Goal: Transaction & Acquisition: Book appointment/travel/reservation

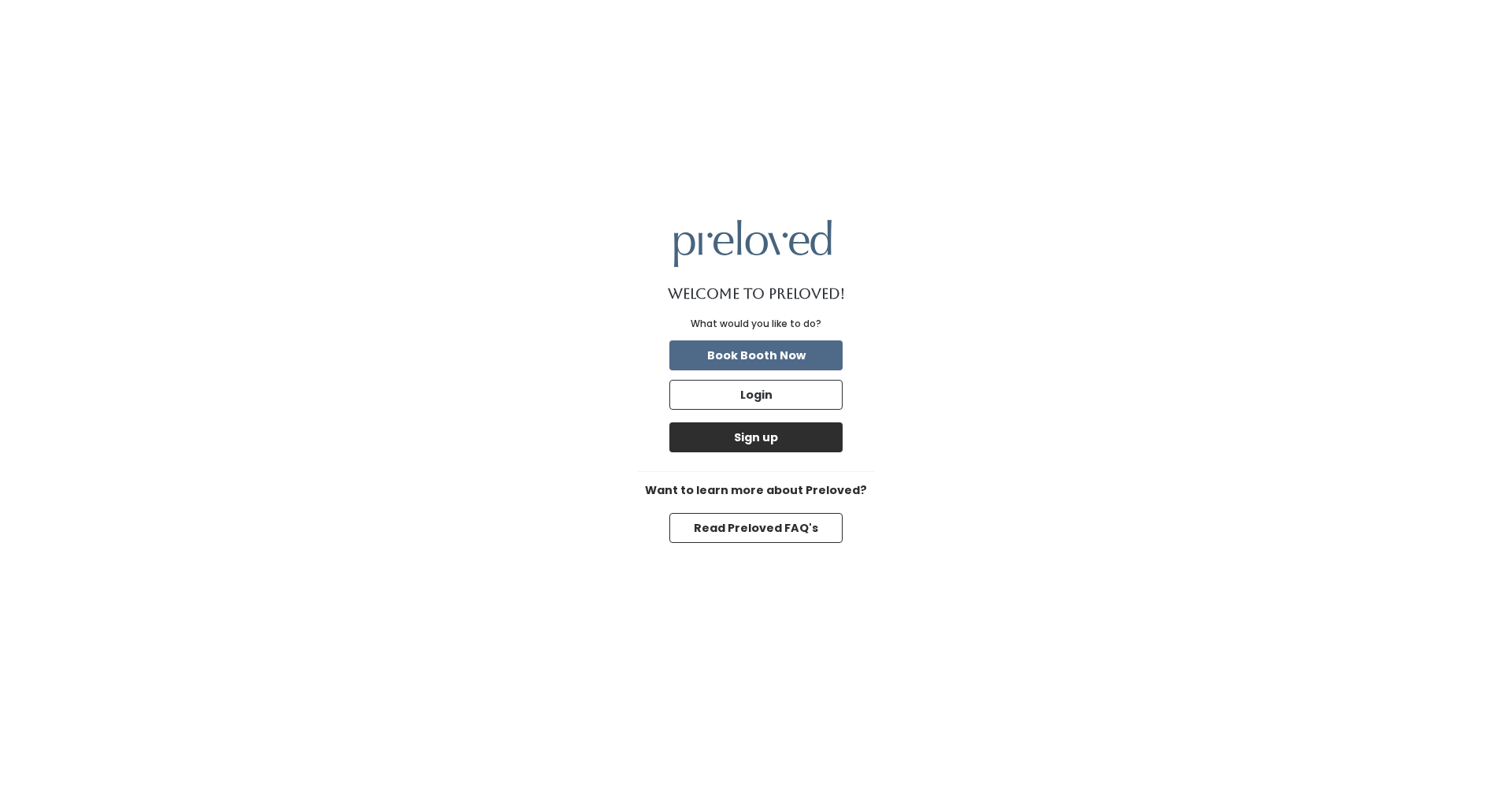
click at [794, 431] on button "Sign up" at bounding box center [755, 437] width 173 height 30
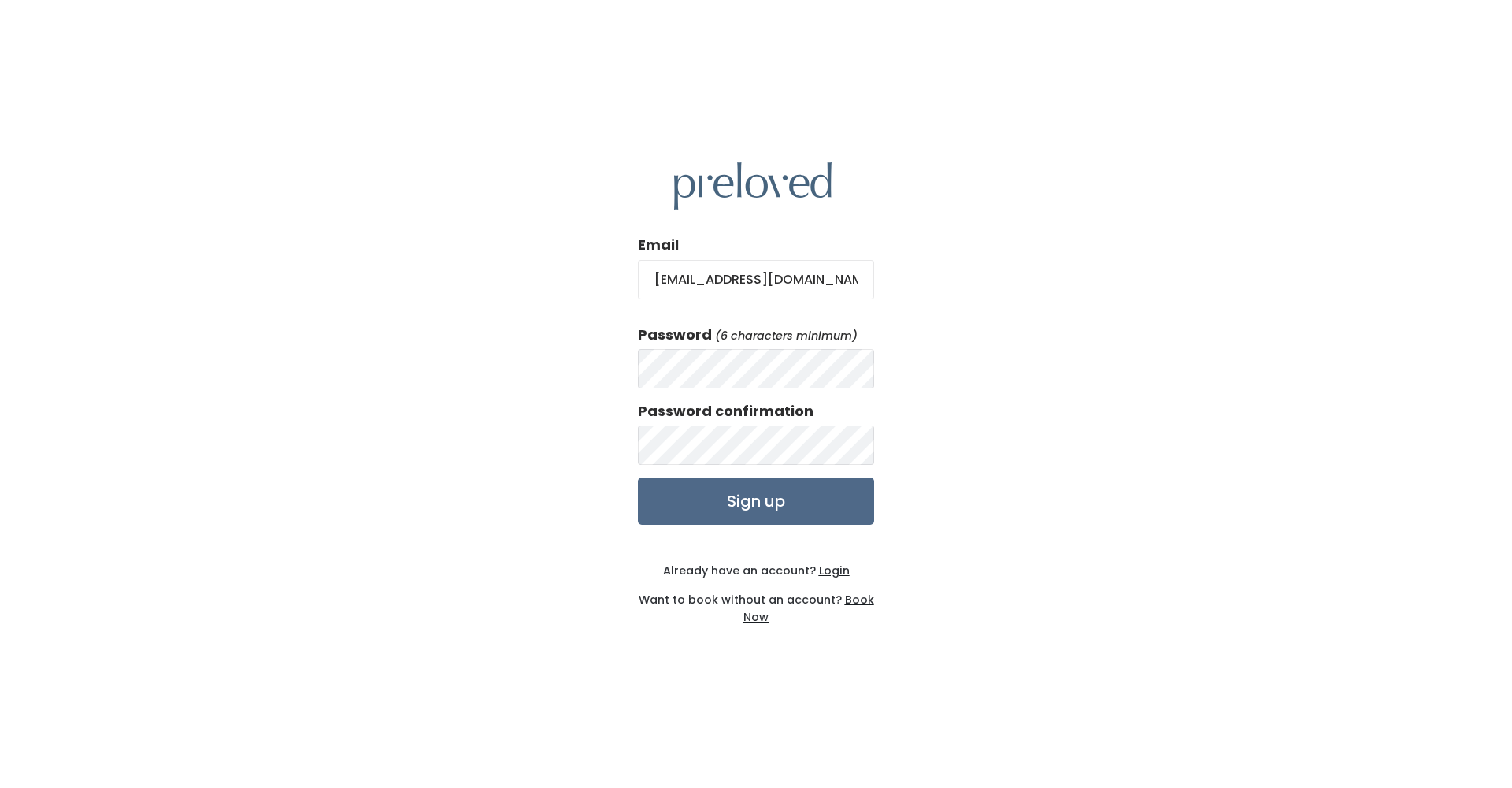
type input "[EMAIL_ADDRESS][DOMAIN_NAME]"
click at [783, 502] on input "Sign up" at bounding box center [756, 500] width 236 height 47
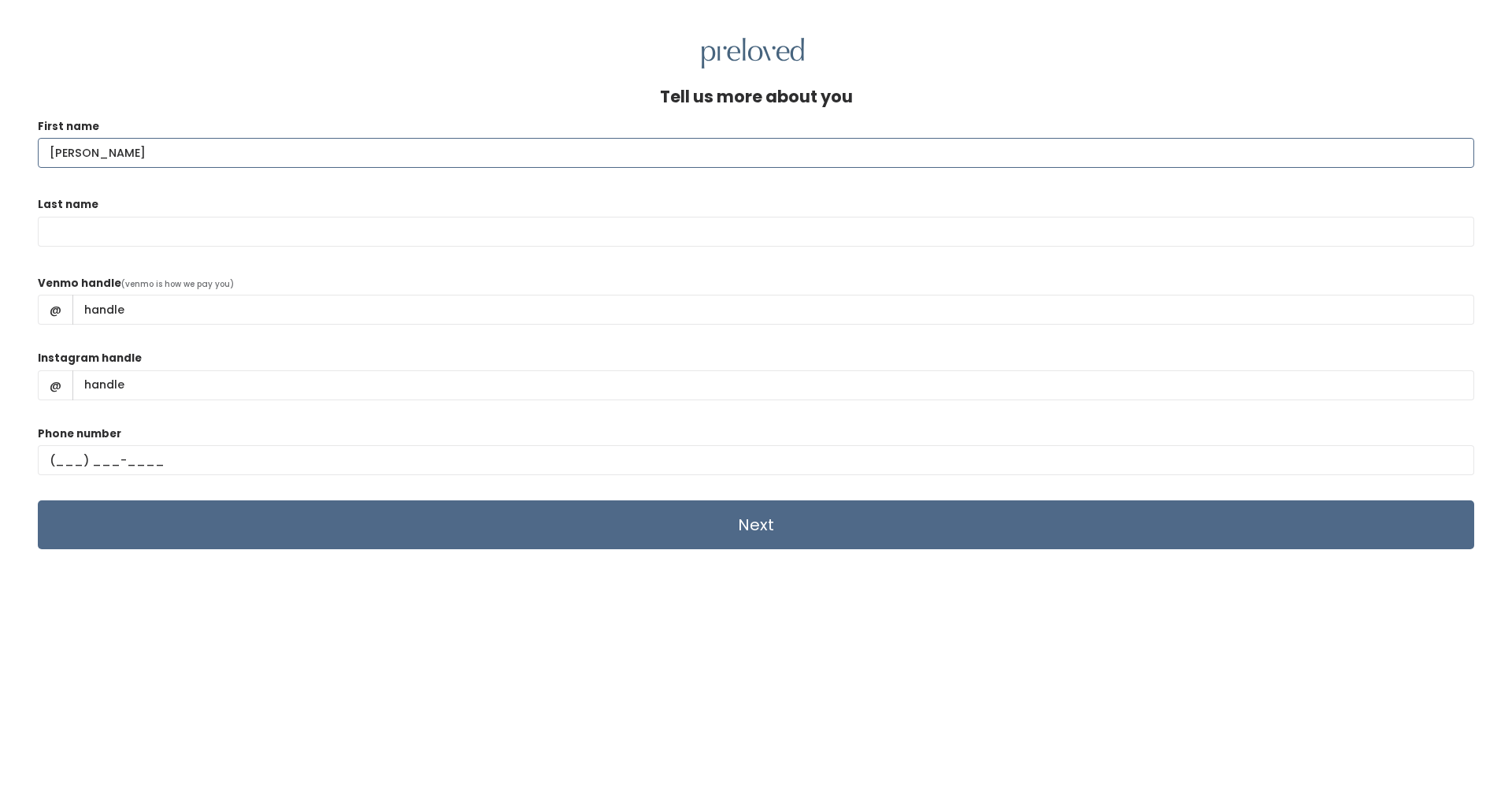
type input "[PERSON_NAME]"
type input "Felt"
click at [230, 304] on input "Venmo handle" at bounding box center [774, 309] width 1402 height 30
type input "nataliefelt"
click at [204, 387] on input "Instagram handle" at bounding box center [774, 385] width 1402 height 30
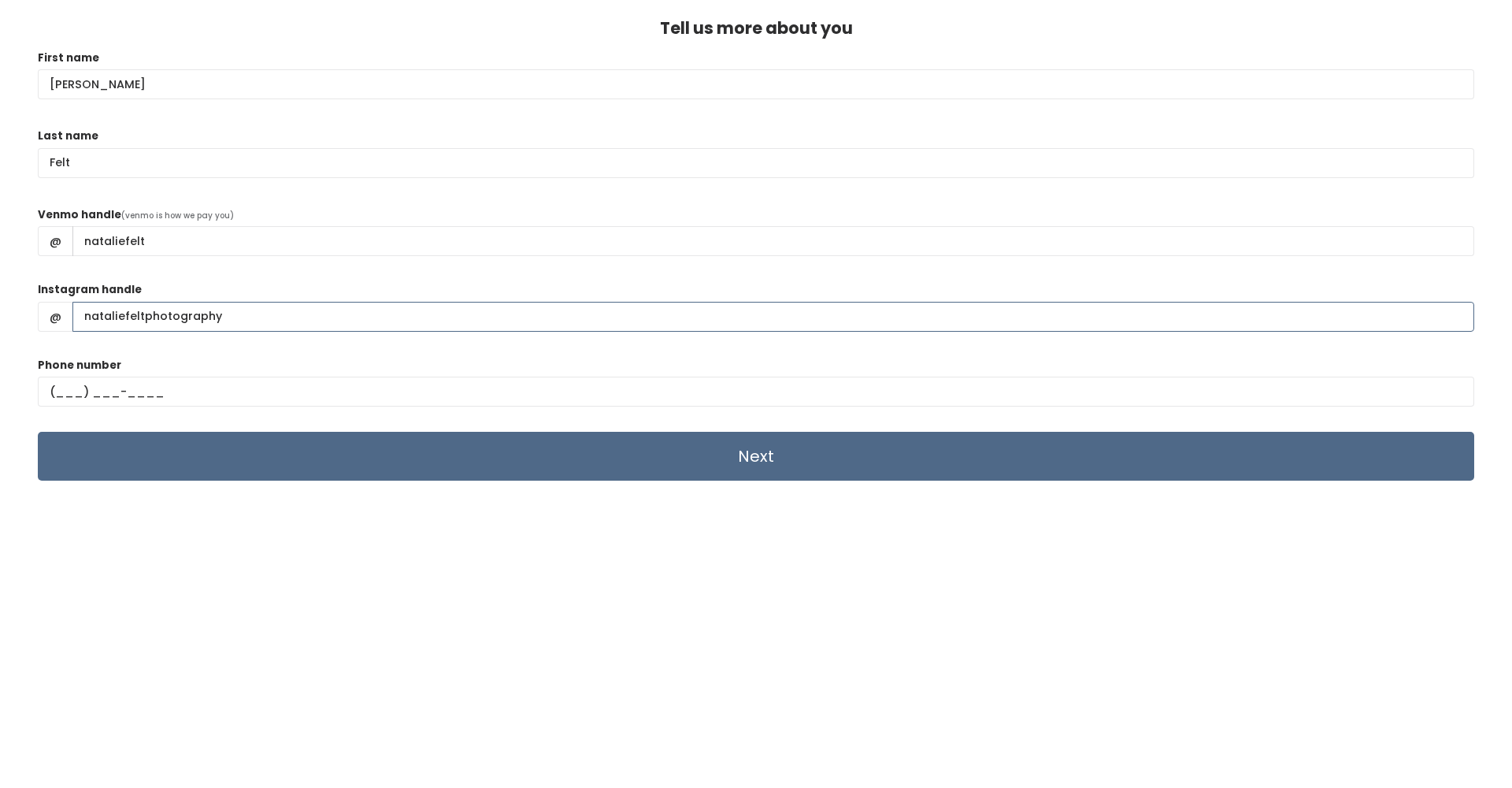
scroll to position [69, 0]
type input "nataliefeltphotography"
type input "(801) 372-1093"
click at [616, 463] on input "Next" at bounding box center [755, 455] width 1436 height 49
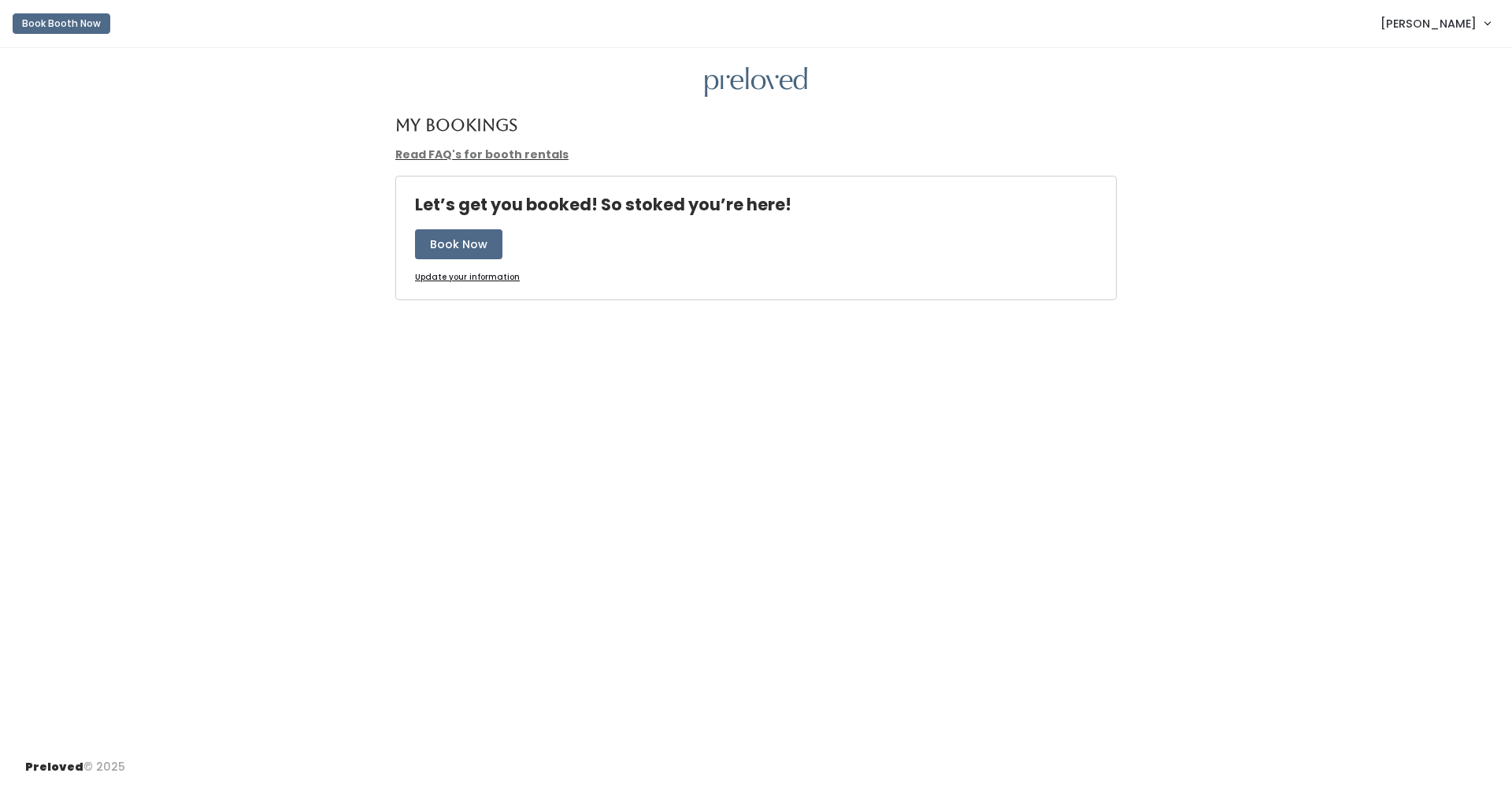
click at [478, 152] on link "Read FAQ's for booth rentals" at bounding box center [482, 155] width 173 height 16
click at [443, 240] on button "Book Now" at bounding box center [459, 244] width 88 height 30
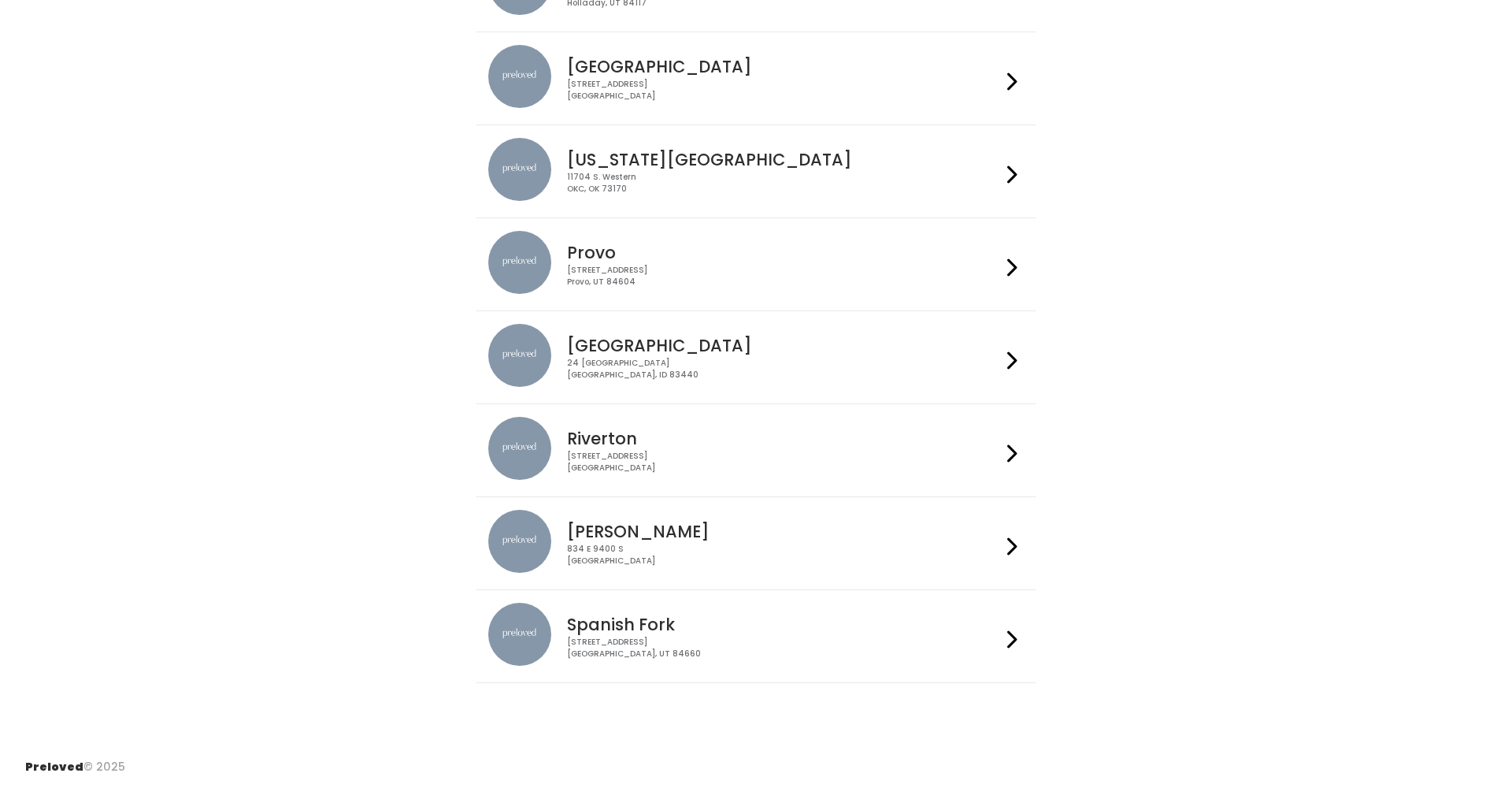
scroll to position [405, 0]
click at [1007, 632] on icon at bounding box center [1012, 640] width 10 height 23
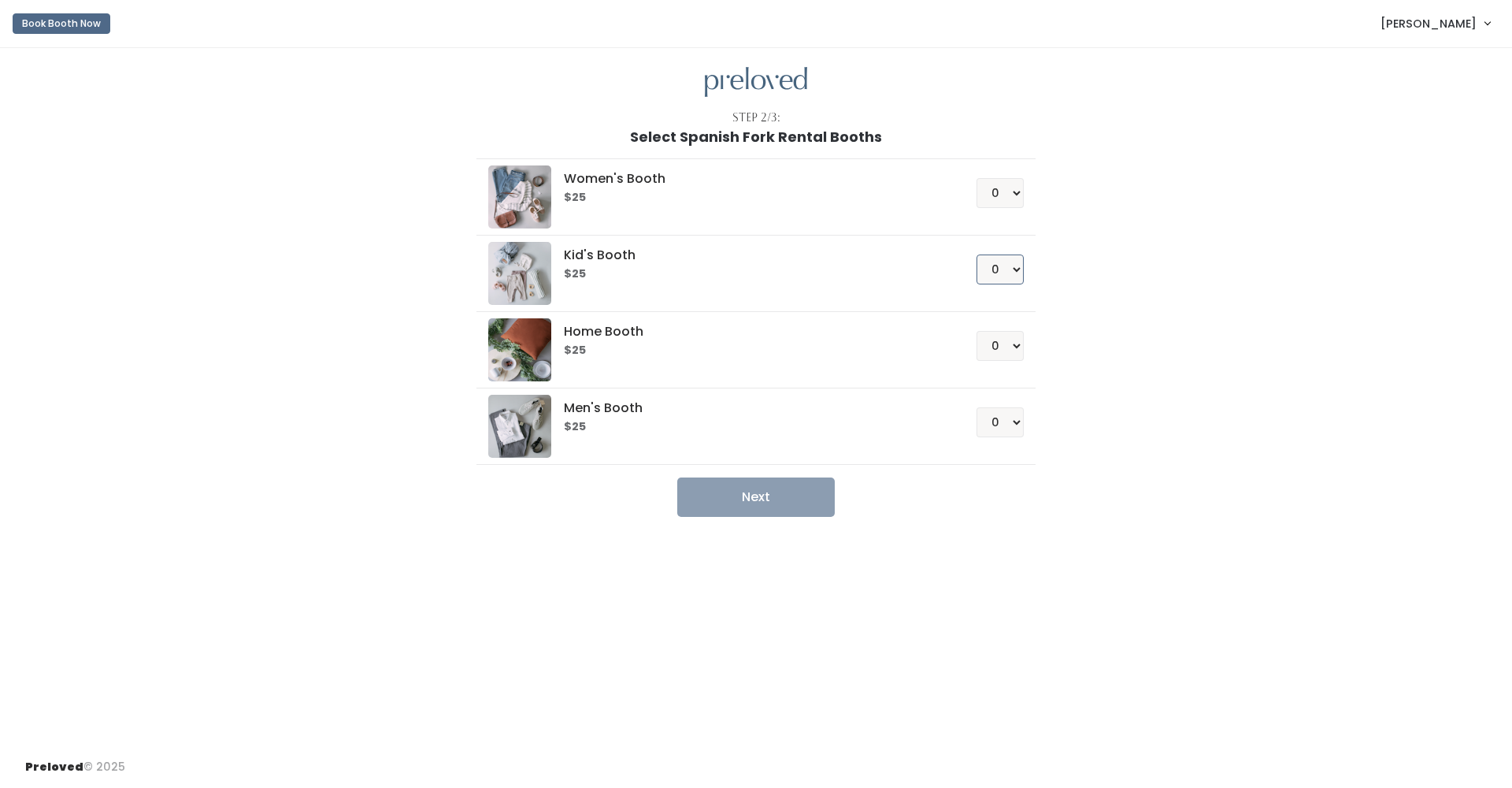
select select "1"
click at [766, 493] on button "Next" at bounding box center [756, 496] width 158 height 39
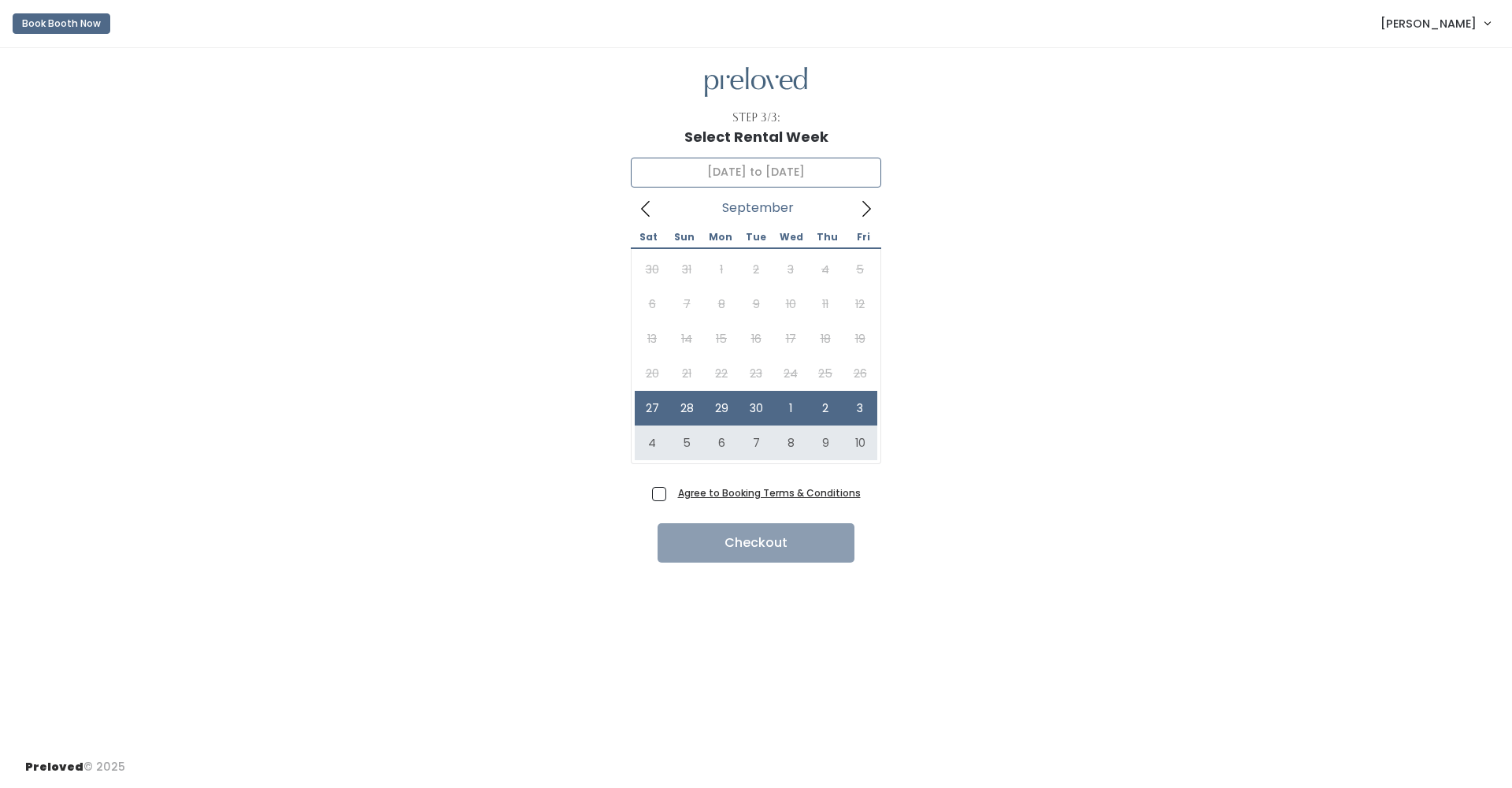
type input "[DATE] to [DATE]"
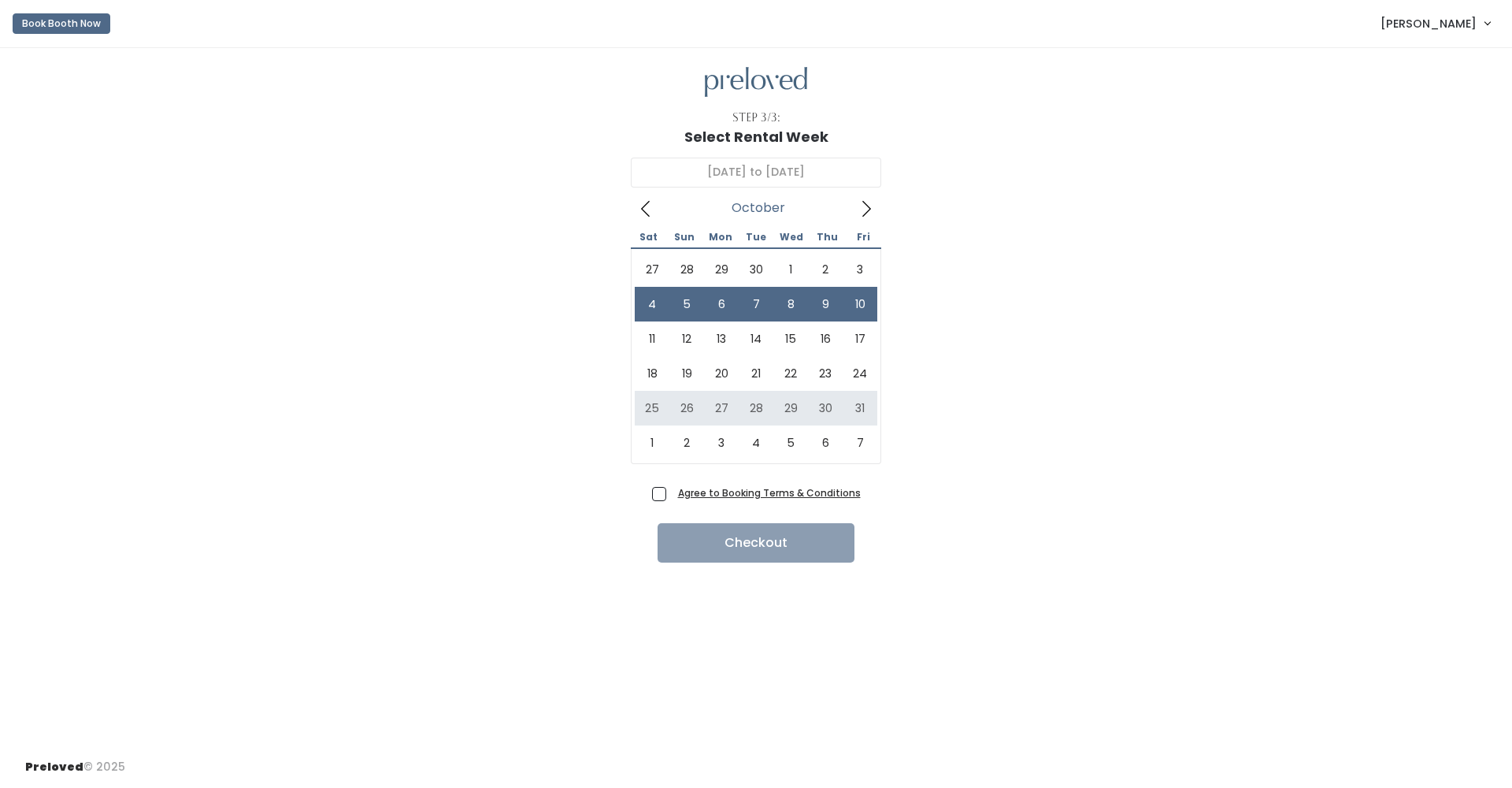
click at [671, 494] on span "Agree to Booking Terms & Conditions" at bounding box center [766, 492] width 189 height 16
click at [671, 494] on input "Agree to Booking Terms & Conditions" at bounding box center [676, 489] width 10 height 10
checkbox input "true"
click at [740, 543] on button "Checkout" at bounding box center [756, 542] width 197 height 39
